Goal: Answer question/provide support

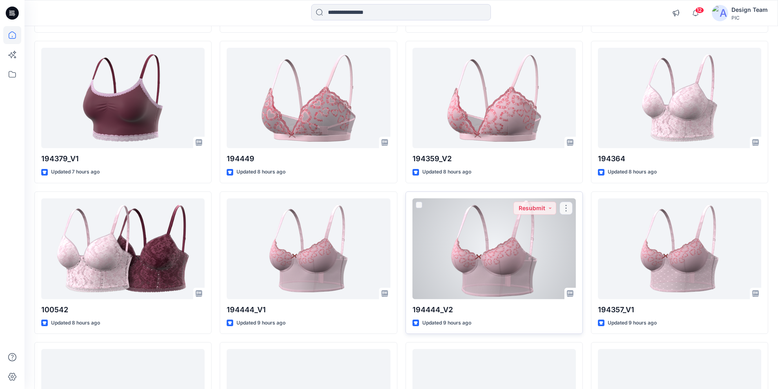
scroll to position [996, 0]
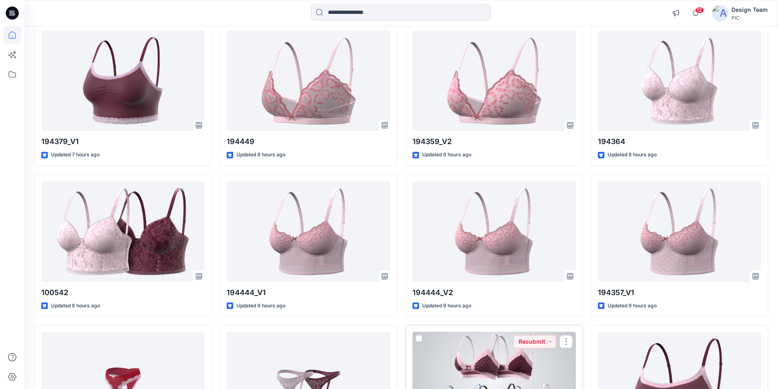
click at [508, 332] on div at bounding box center [494, 382] width 163 height 101
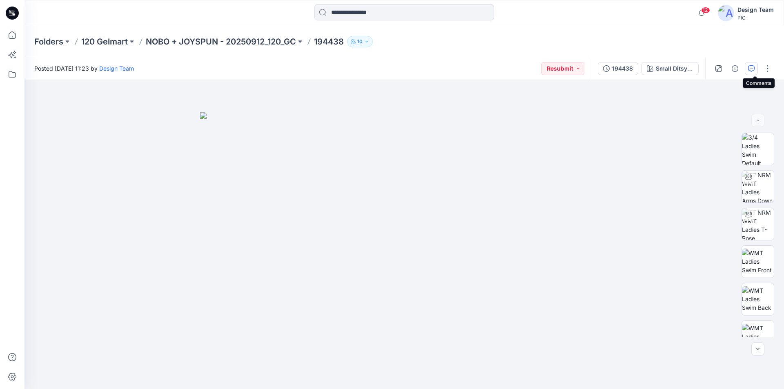
click at [755, 67] on icon "button" at bounding box center [751, 68] width 7 height 7
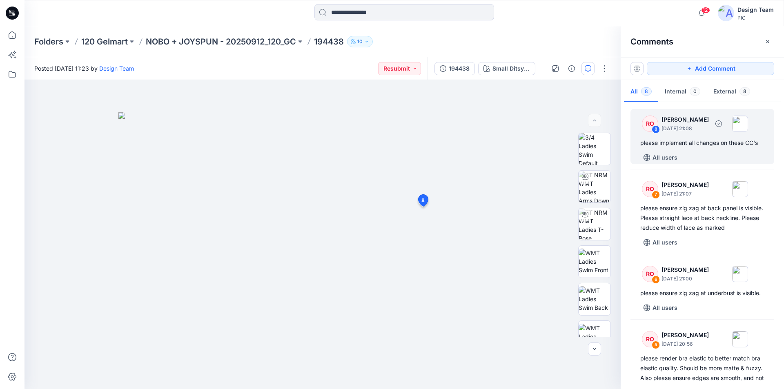
click at [707, 146] on div "please implement all changes on these CC's" at bounding box center [702, 143] width 124 height 10
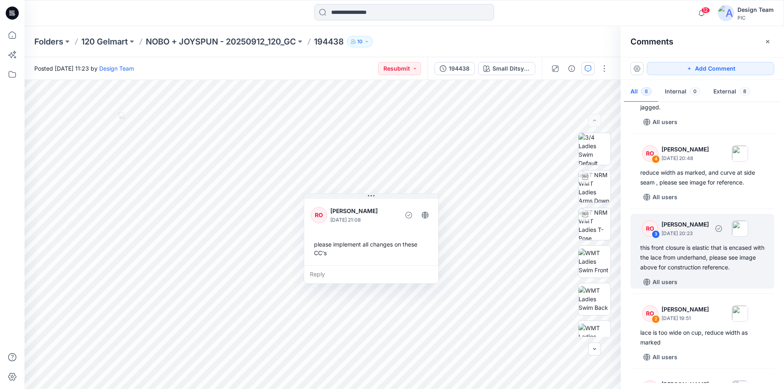
scroll to position [322, 0]
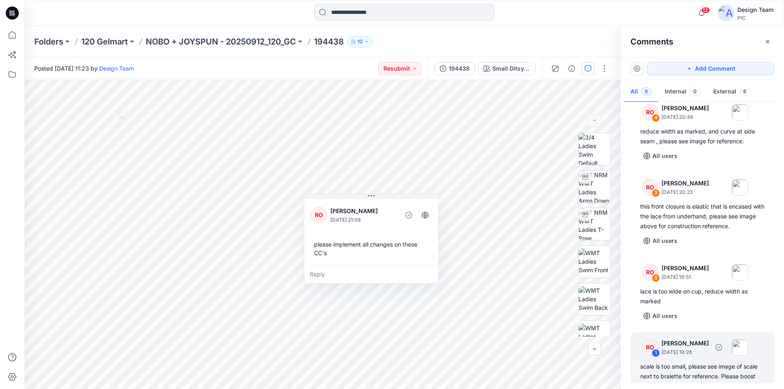
click at [704, 362] on div "scale is too small, please see image of scale next to bralette for reference. P…" at bounding box center [702, 376] width 124 height 29
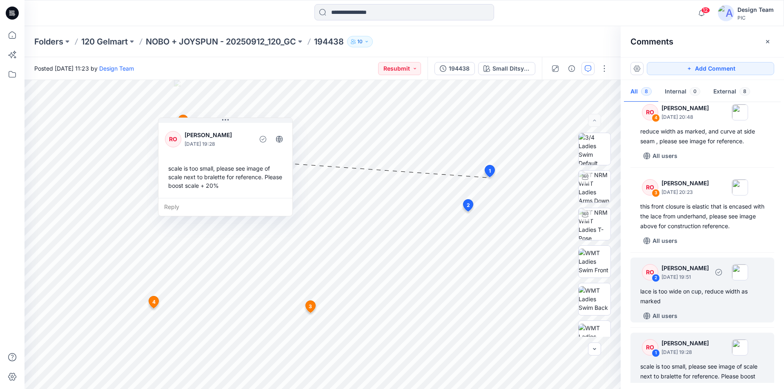
click at [702, 287] on div "lace is too wide on cup, reduce width as marked" at bounding box center [702, 297] width 124 height 20
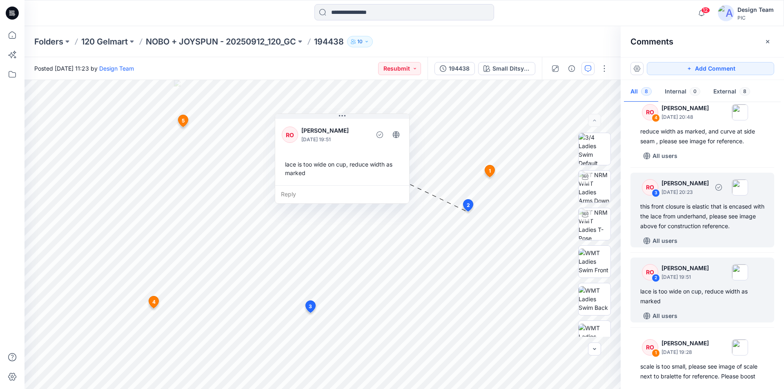
click at [702, 207] on div "this front closure is elastic that is encased with the lace from underhand, ple…" at bounding box center [702, 216] width 124 height 29
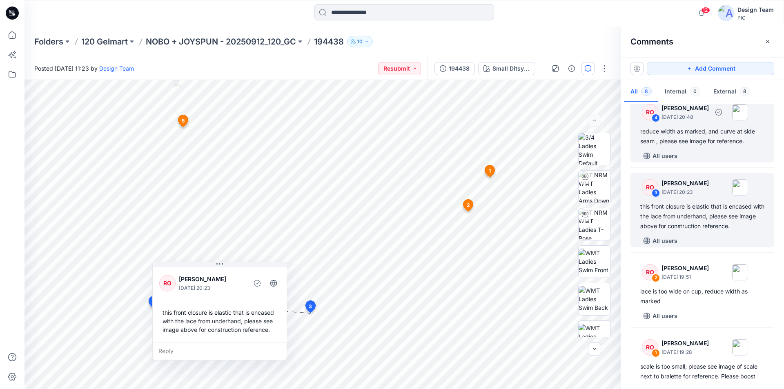
click at [705, 133] on div "reduce width as marked, and curve at side seam , please see image for reference." at bounding box center [702, 137] width 124 height 20
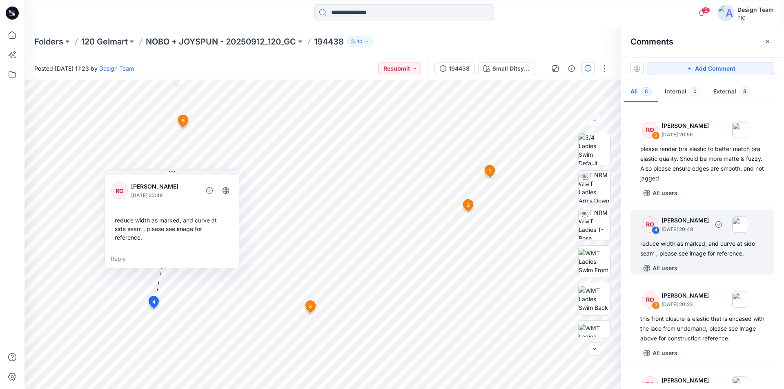
scroll to position [183, 0]
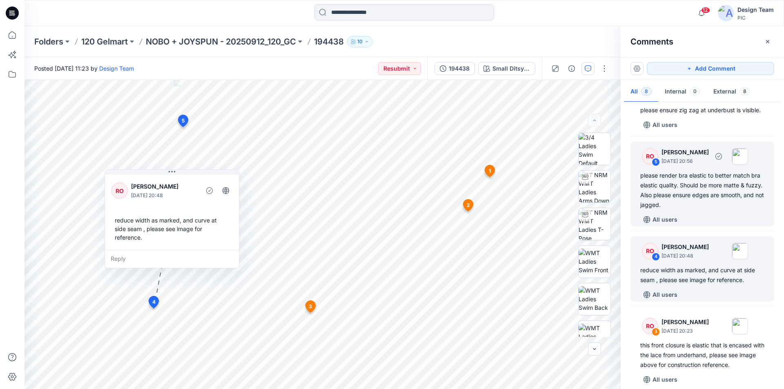
click at [705, 184] on div "please render bra elastic to better match bra elastic quality. Should be more m…" at bounding box center [702, 190] width 124 height 39
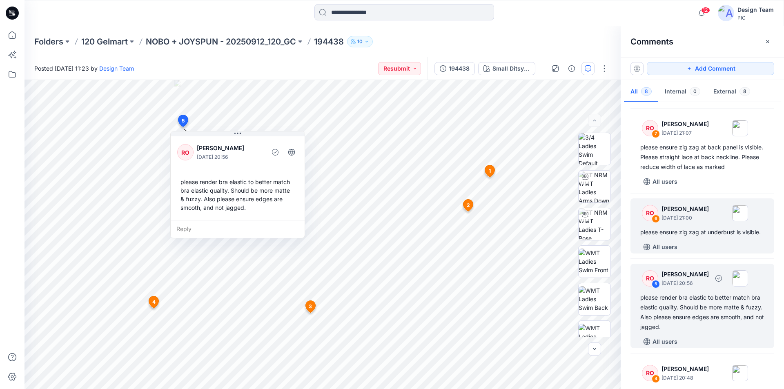
scroll to position [60, 0]
click at [706, 229] on div "please ensure zig zag at underbust is visible." at bounding box center [702, 233] width 124 height 10
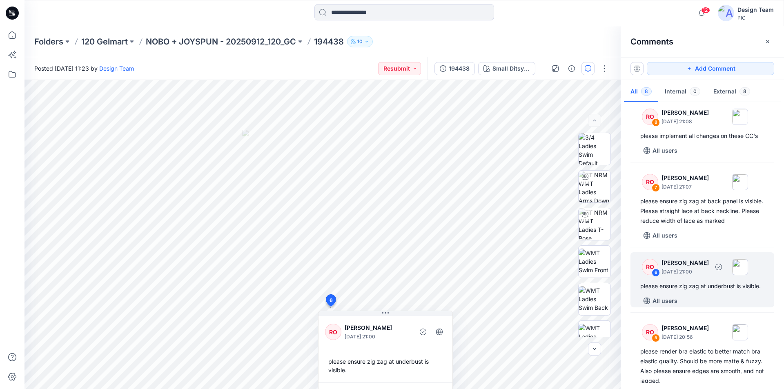
scroll to position [0, 0]
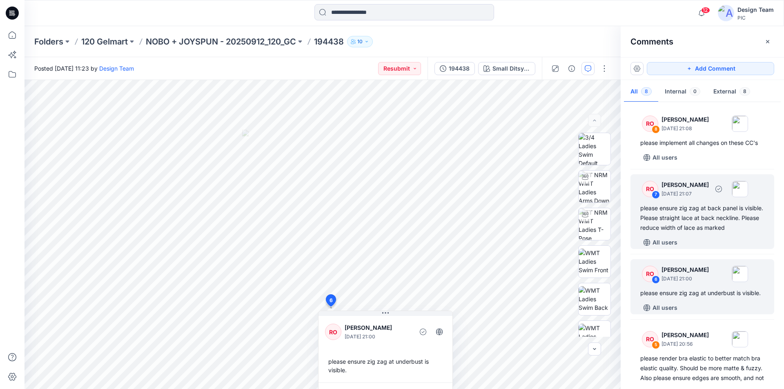
click at [715, 212] on div "please ensure zig zag at back panel is visible. Please straight lace at back ne…" at bounding box center [702, 217] width 124 height 29
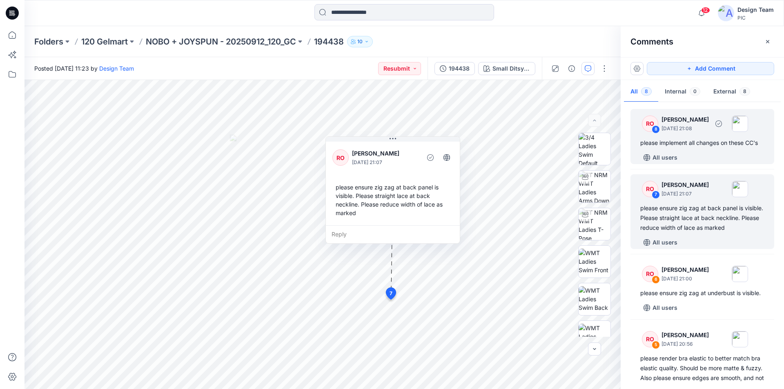
click at [710, 145] on div "please implement all changes on these CC's" at bounding box center [702, 143] width 124 height 10
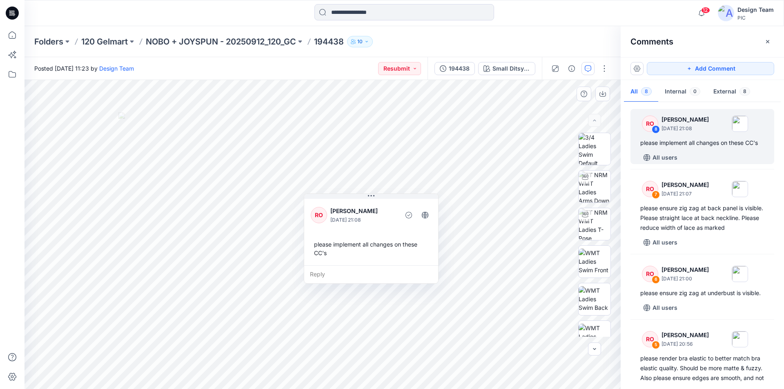
click at [404, 245] on div "please implement all changes on these CC's" at bounding box center [371, 249] width 121 height 24
drag, startPoint x: 404, startPoint y: 245, endPoint x: 312, endPoint y: 245, distance: 92.3
click at [312, 245] on div "please implement all changes on these CC's" at bounding box center [371, 249] width 121 height 24
copy div "please implement all changes on these CC's Reply Layer 1"
click at [12, 12] on icon at bounding box center [12, 13] width 13 height 13
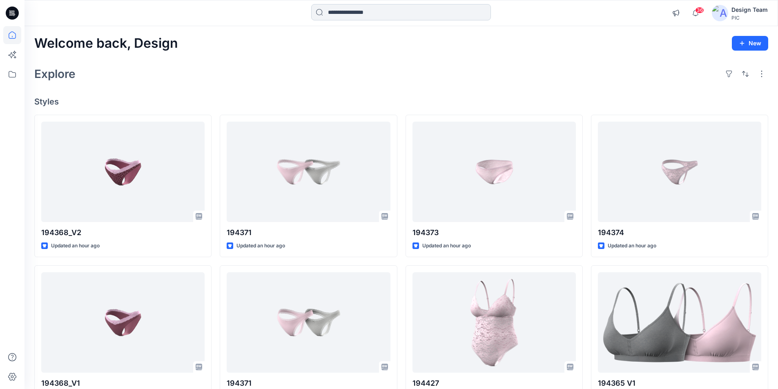
click at [434, 13] on input at bounding box center [401, 12] width 180 height 16
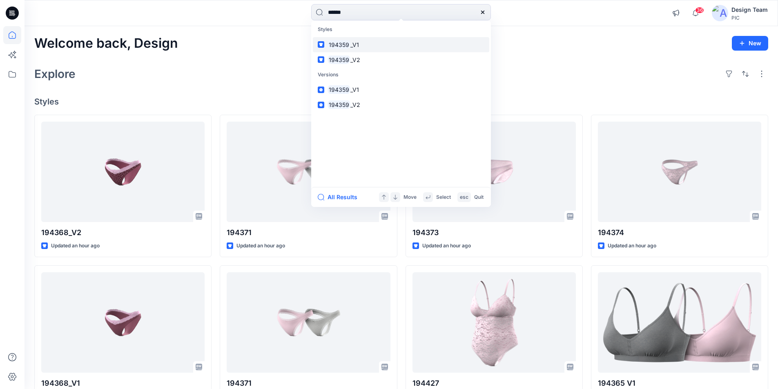
type input "******"
click at [343, 40] on mark "194359" at bounding box center [339, 44] width 23 height 9
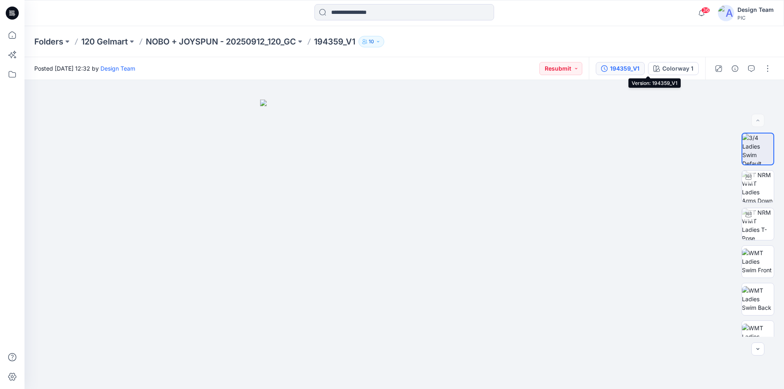
click at [640, 66] on div "194359_V1" at bounding box center [624, 68] width 29 height 9
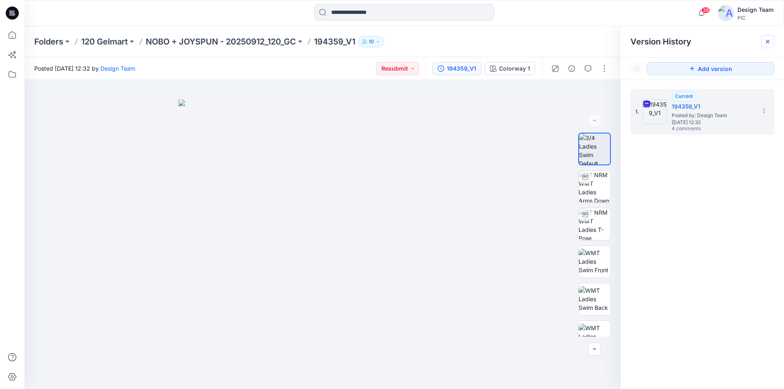
click at [771, 40] on div at bounding box center [767, 41] width 13 height 13
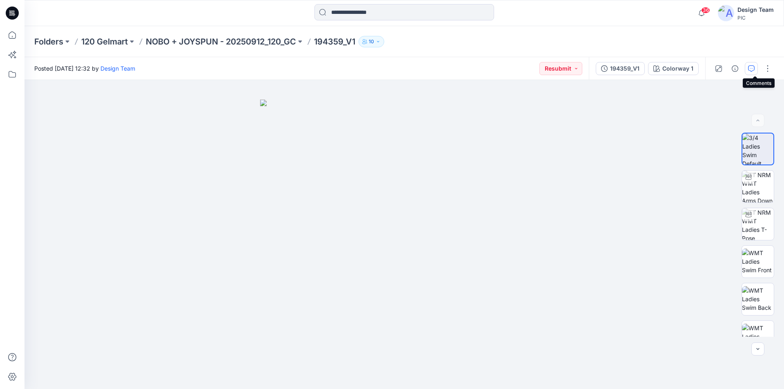
click at [754, 68] on icon "button" at bounding box center [751, 68] width 7 height 7
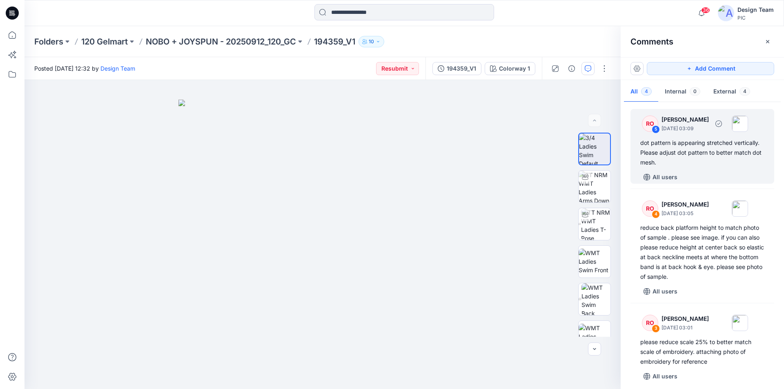
click at [720, 146] on div "dot pattern is appearing stretched vertically. Please adjust dot pattern to bet…" at bounding box center [702, 152] width 124 height 29
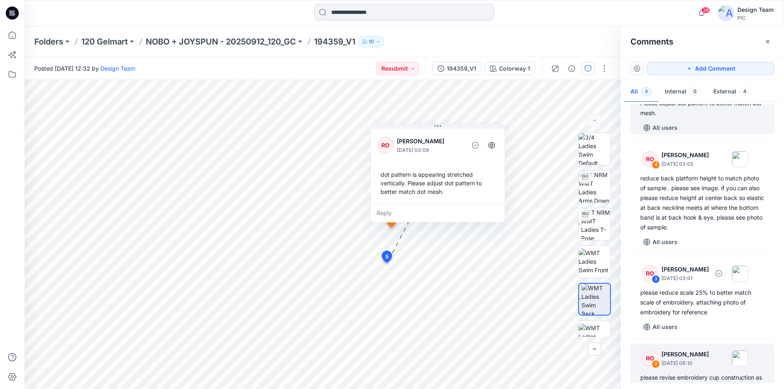
scroll to position [51, 0]
click at [700, 372] on div "please revise embroidery cup construction as per most recent patter updates" at bounding box center [702, 382] width 124 height 20
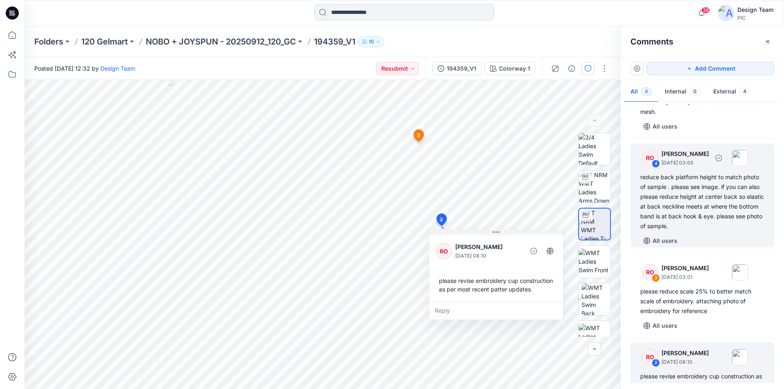
click at [711, 204] on div "reduce back platform height to match photo of sample . please see image. if you…" at bounding box center [702, 201] width 124 height 59
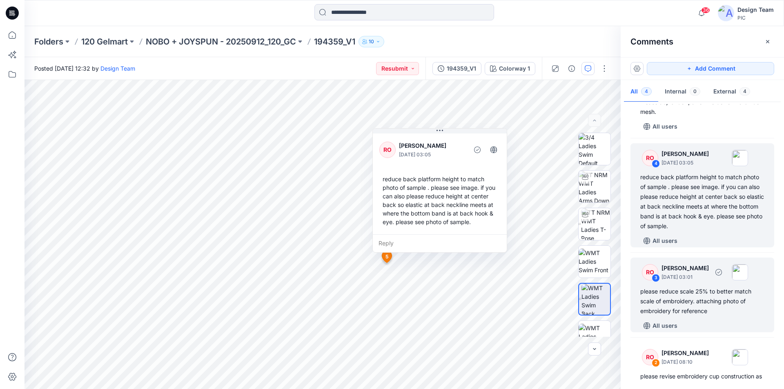
click at [738, 287] on div "please reduce scale 25% to better match scale of embroidery. attaching photo of…" at bounding box center [702, 301] width 124 height 29
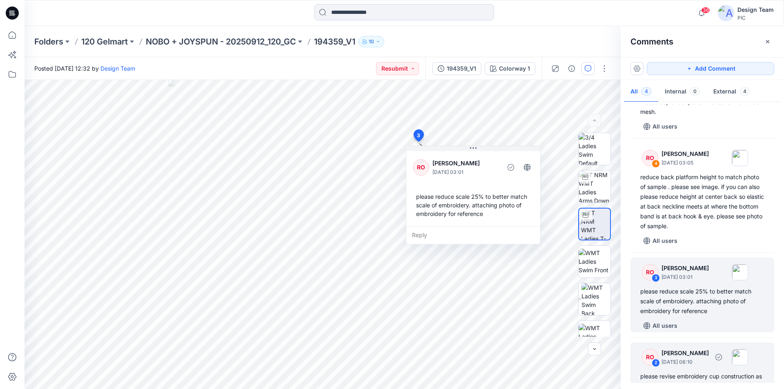
click at [714, 372] on div "please revise embroidery cup construction as per most recent patter updates" at bounding box center [702, 382] width 124 height 20
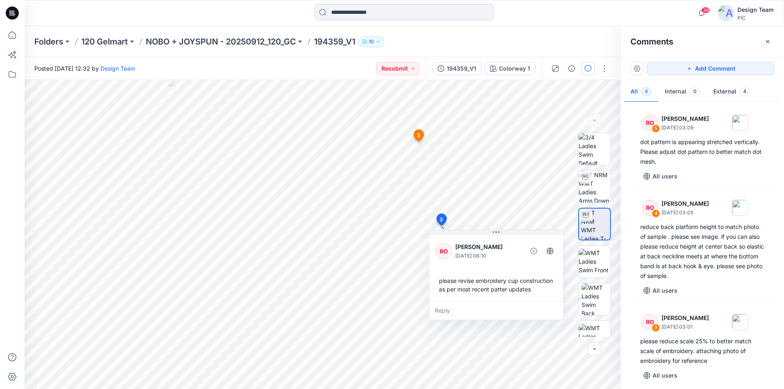
scroll to position [0, 0]
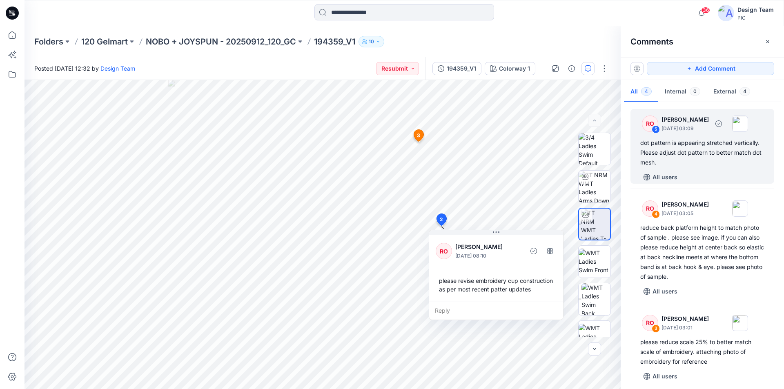
click at [706, 146] on div "dot pattern is appearing stretched vertically. Please adjust dot pattern to bet…" at bounding box center [702, 152] width 124 height 29
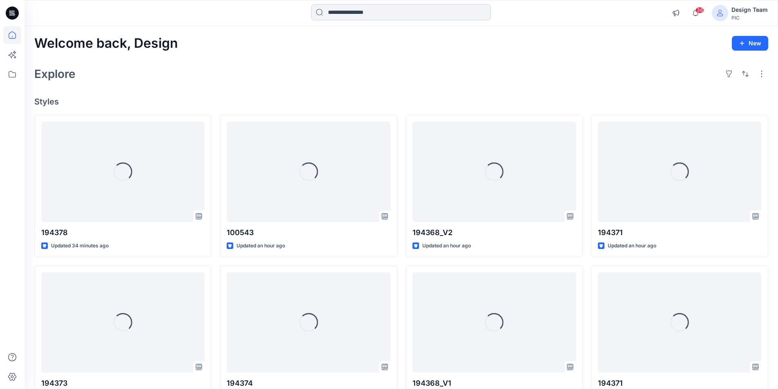
click at [408, 13] on input at bounding box center [401, 12] width 180 height 16
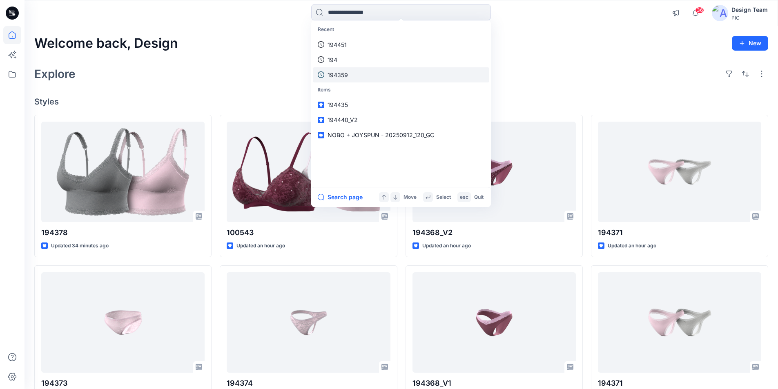
click at [345, 73] on p "194359" at bounding box center [338, 75] width 20 height 9
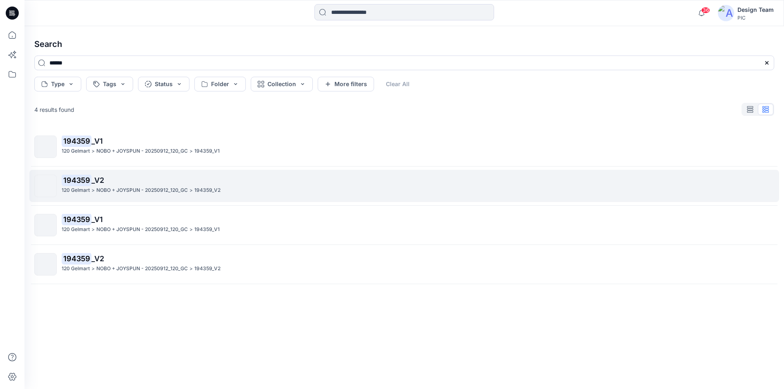
click at [78, 174] on mark "194359" at bounding box center [77, 179] width 30 height 11
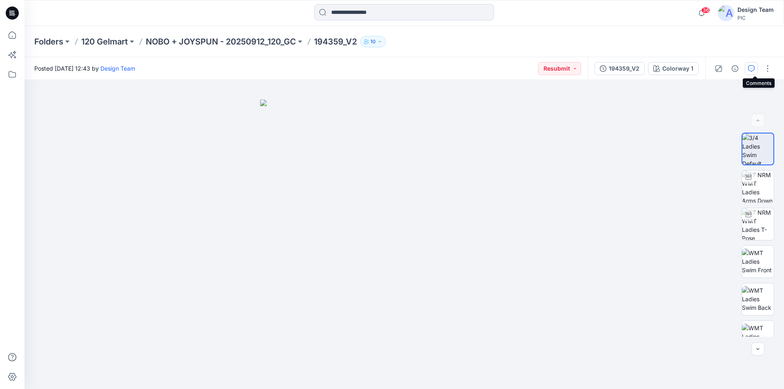
click at [753, 68] on icon "button" at bounding box center [751, 68] width 3 height 0
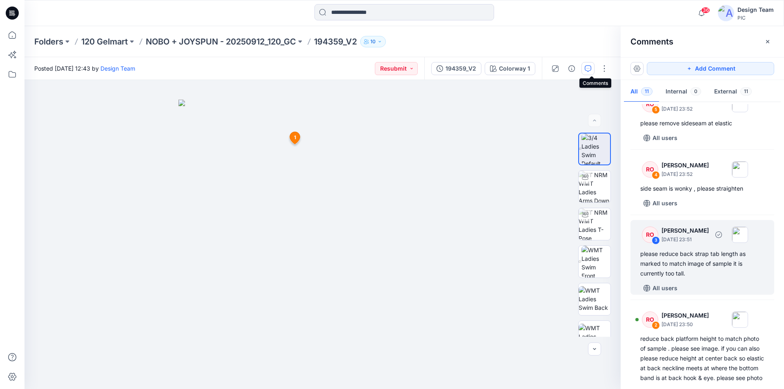
scroll to position [547, 0]
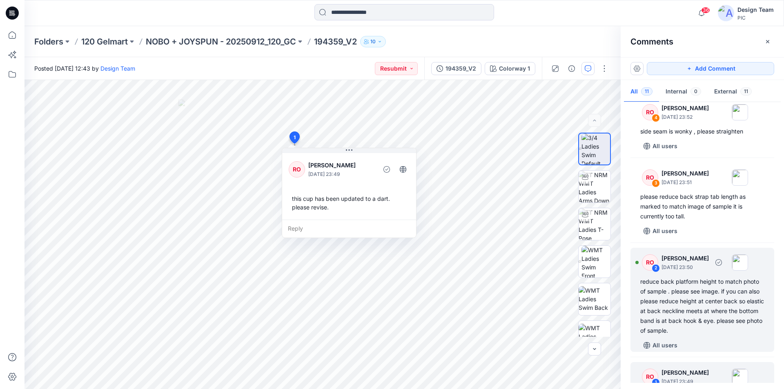
click at [698, 289] on div "reduce back platform height to match photo of sample . please see image. if you…" at bounding box center [702, 306] width 124 height 59
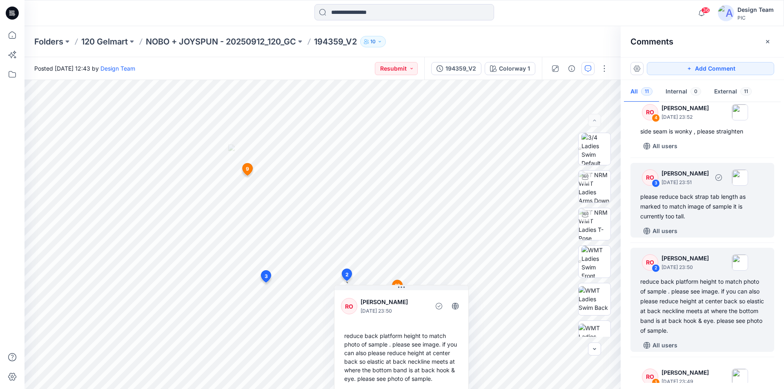
click at [714, 192] on div "please reduce back strap tab length as marked to match image of sample it is cu…" at bounding box center [702, 206] width 124 height 29
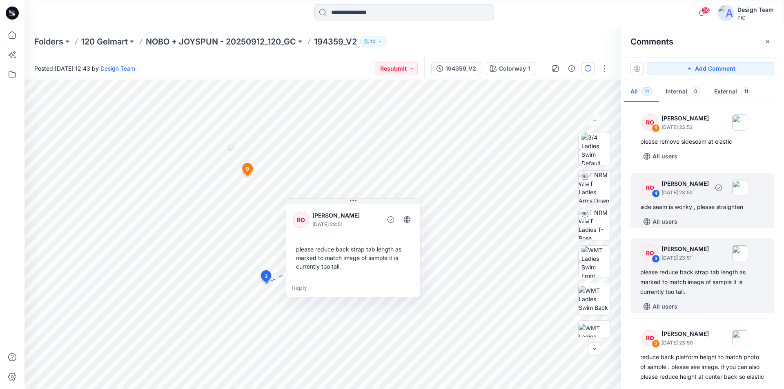
scroll to position [466, 0]
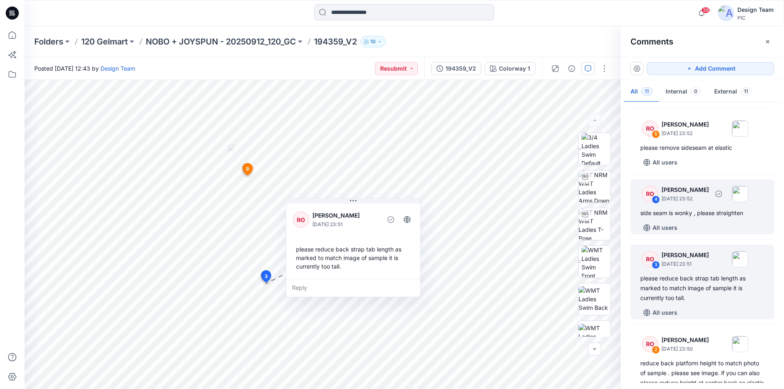
click at [713, 188] on div "RO 4 [PERSON_NAME] [DATE] 23:52 side seam is wonky , please straighten All users" at bounding box center [703, 206] width 144 height 55
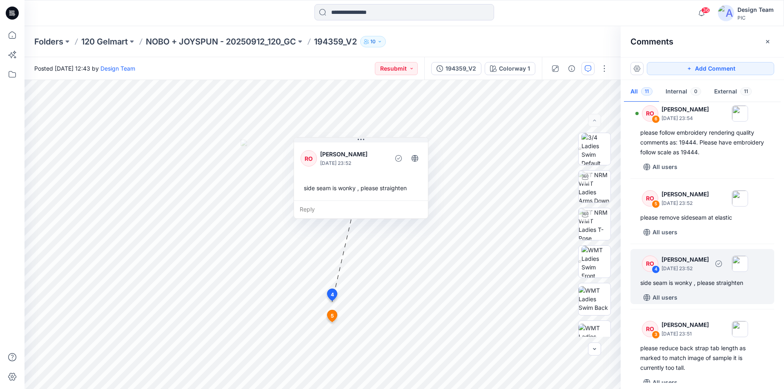
scroll to position [384, 0]
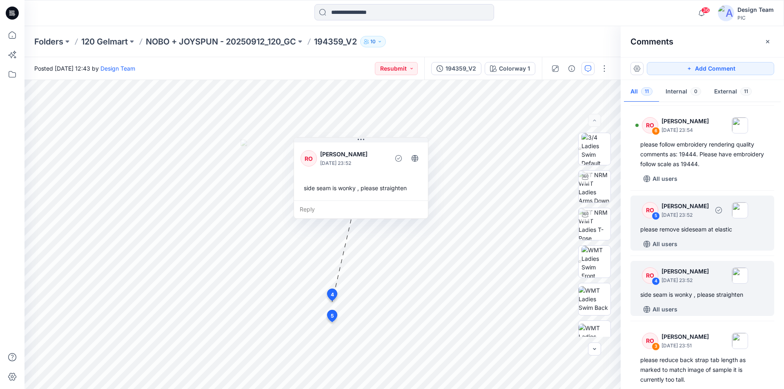
click at [718, 225] on div "please remove sideseam at elastic" at bounding box center [702, 230] width 124 height 10
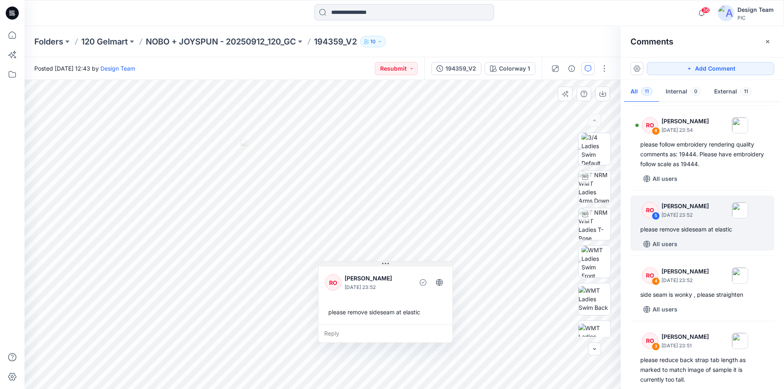
drag, startPoint x: 359, startPoint y: 248, endPoint x: 383, endPoint y: 261, distance: 28.0
click at [383, 261] on icon at bounding box center [385, 264] width 7 height 7
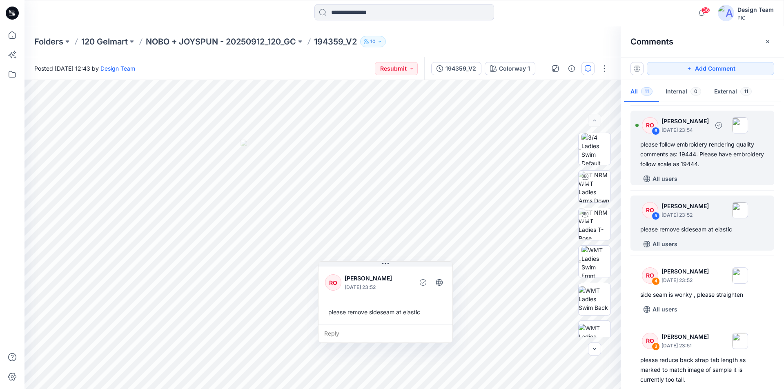
click at [700, 151] on div "RO 6 [PERSON_NAME] [DATE] 23:54 please follow embroidery rendering quality comm…" at bounding box center [703, 148] width 144 height 75
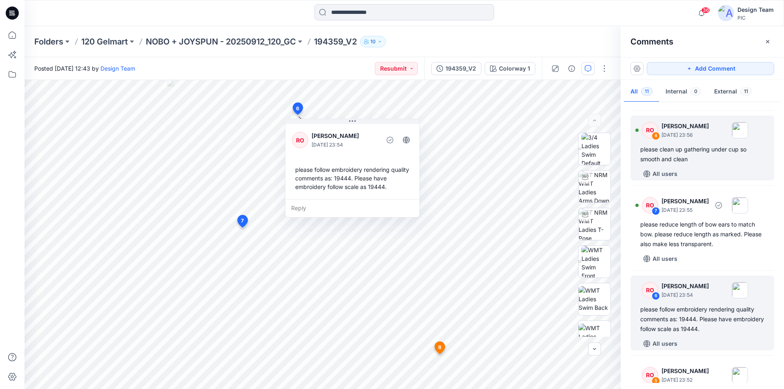
scroll to position [217, 0]
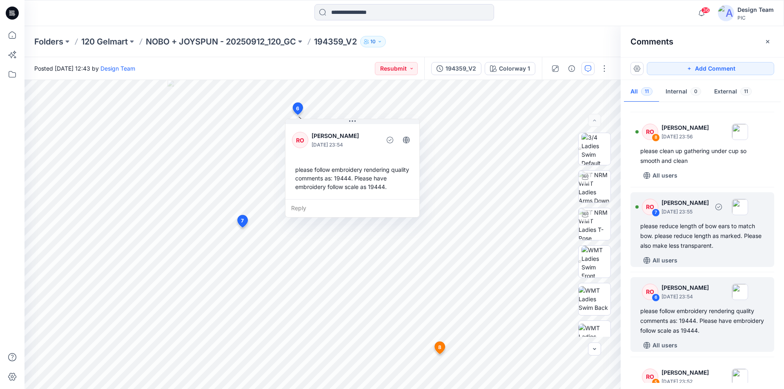
click at [702, 230] on div "please reduce length of bow ears to match bow. please reduce length as marked. …" at bounding box center [702, 235] width 124 height 29
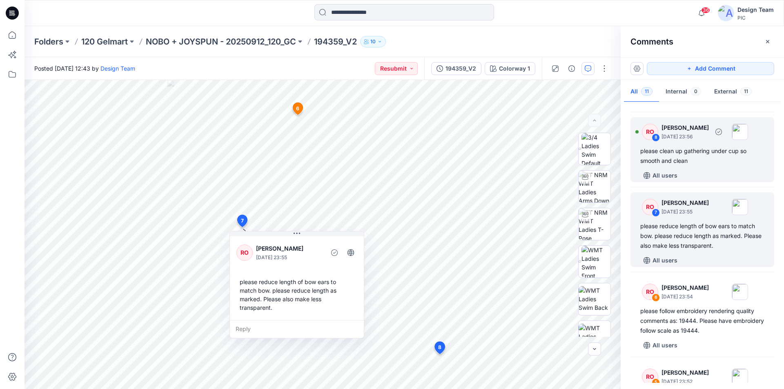
click at [705, 154] on div "please clean up gathering under cup so smooth and clean" at bounding box center [702, 156] width 124 height 20
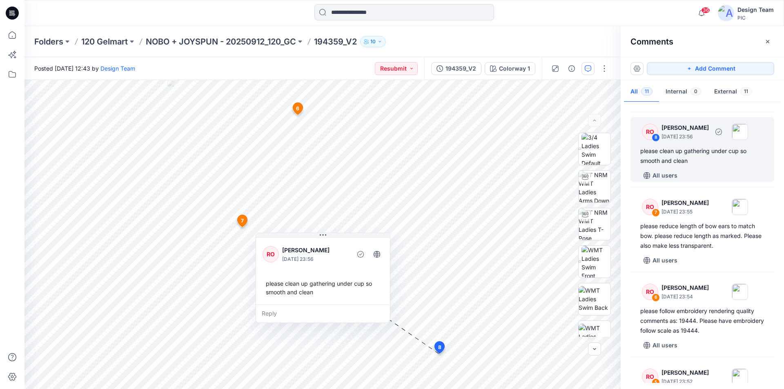
click at [693, 157] on div "RO 8 [PERSON_NAME] [DATE] 23:56 please clean up gathering under cup so smooth a…" at bounding box center [703, 149] width 144 height 65
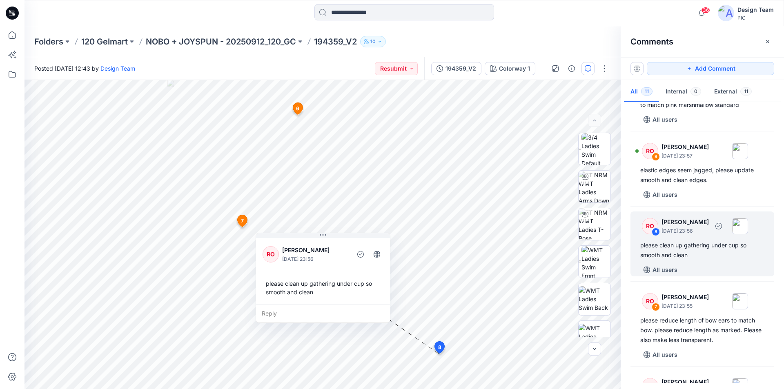
scroll to position [54, 0]
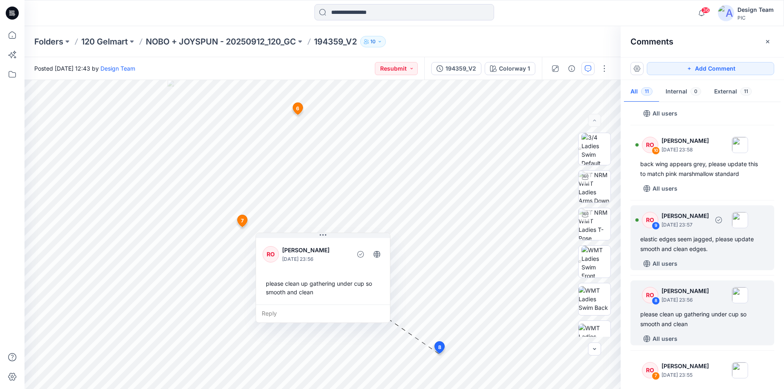
click at [707, 222] on p "[DATE] 23:57" at bounding box center [685, 225] width 47 height 8
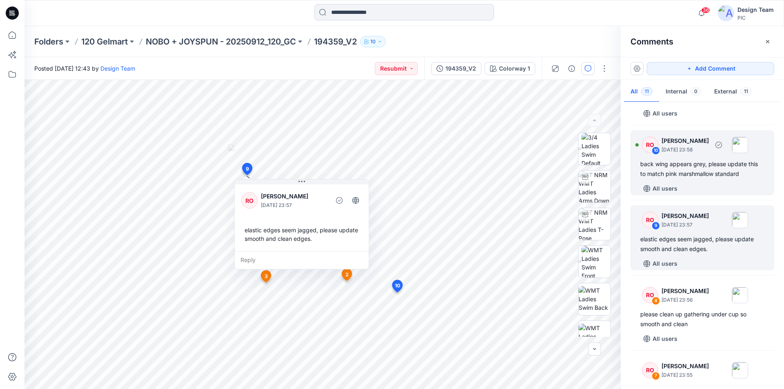
click at [703, 163] on div "back wing appears grey, please update this to match pink marshmallow standard" at bounding box center [702, 169] width 124 height 20
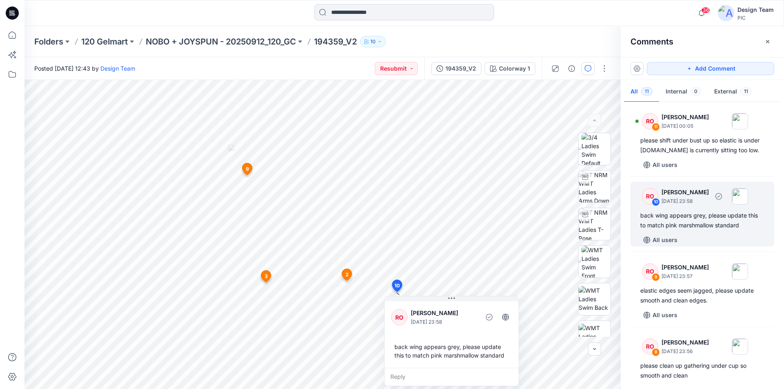
scroll to position [0, 0]
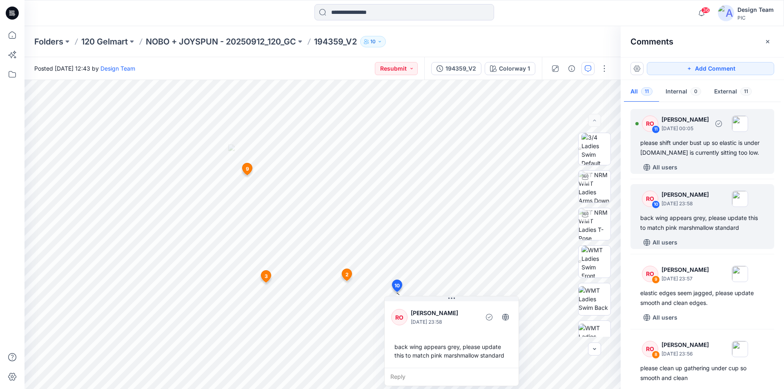
click at [700, 158] on div "RO 11 [PERSON_NAME] [DATE] 00:05 please shift under bust up so elastic is under…" at bounding box center [703, 141] width 144 height 65
